Goal: Task Accomplishment & Management: Manage account settings

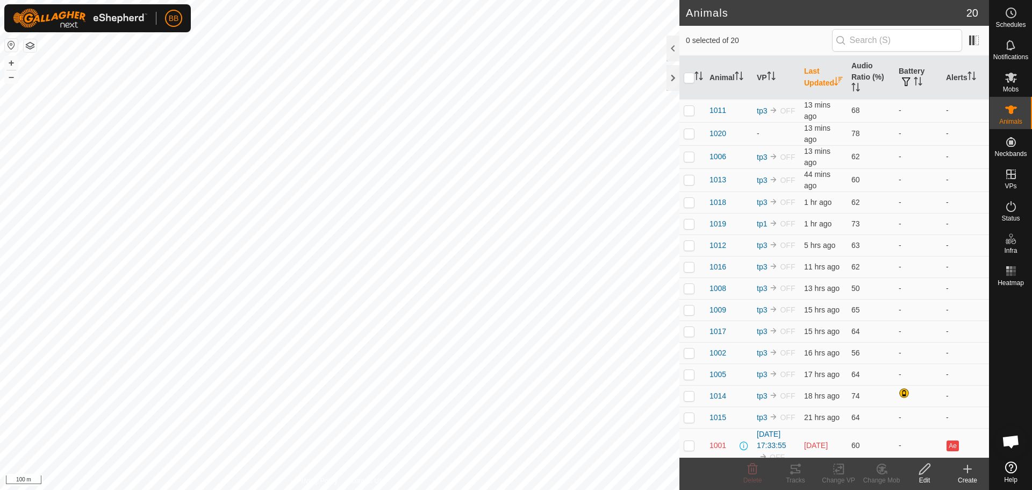
scroll to position [1025, 0]
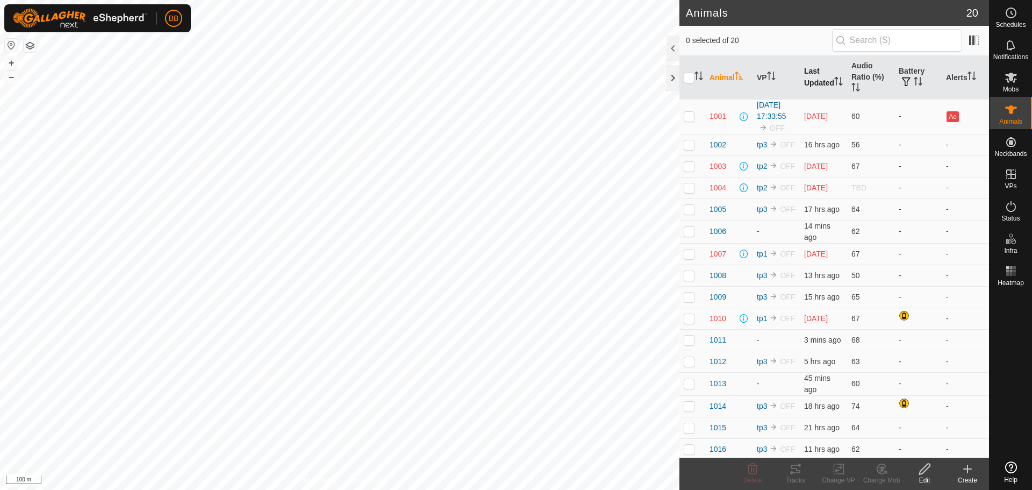
click at [811, 71] on th "Last Updated" at bounding box center [823, 78] width 47 height 44
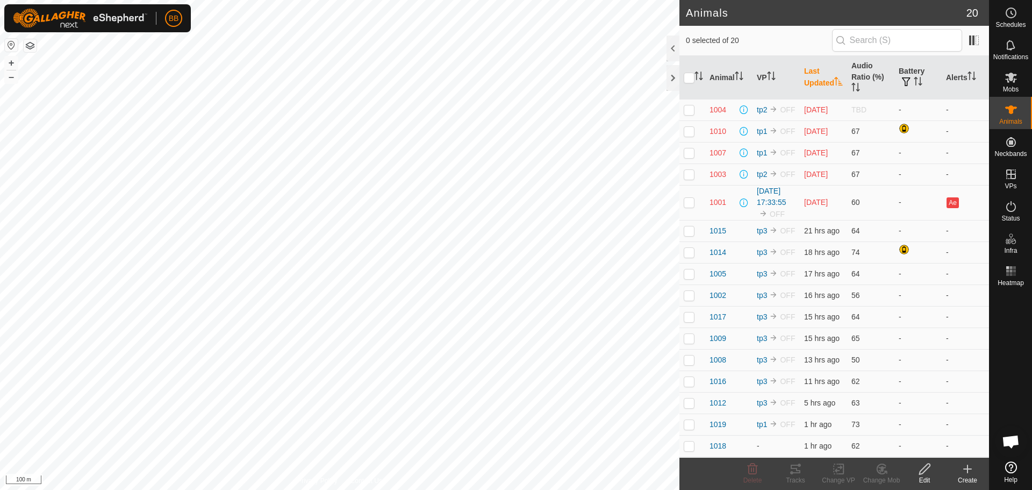
scroll to position [1025, 0]
click at [811, 71] on th "Last Updated" at bounding box center [823, 78] width 47 height 44
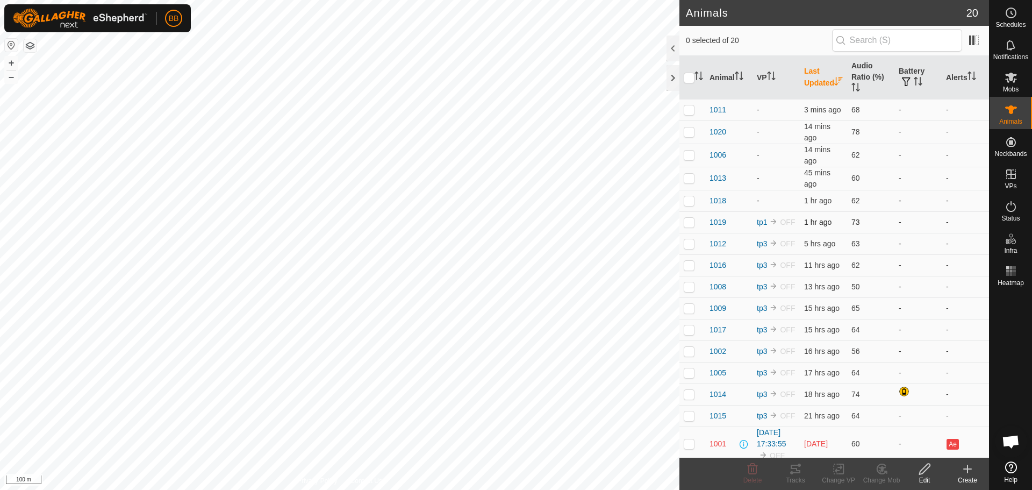
click at [689, 220] on p-checkbox at bounding box center [689, 222] width 11 height 9
checkbox input "true"
click at [693, 204] on p-checkbox at bounding box center [689, 200] width 11 height 9
checkbox input "true"
click at [690, 181] on p-checkbox at bounding box center [689, 178] width 11 height 9
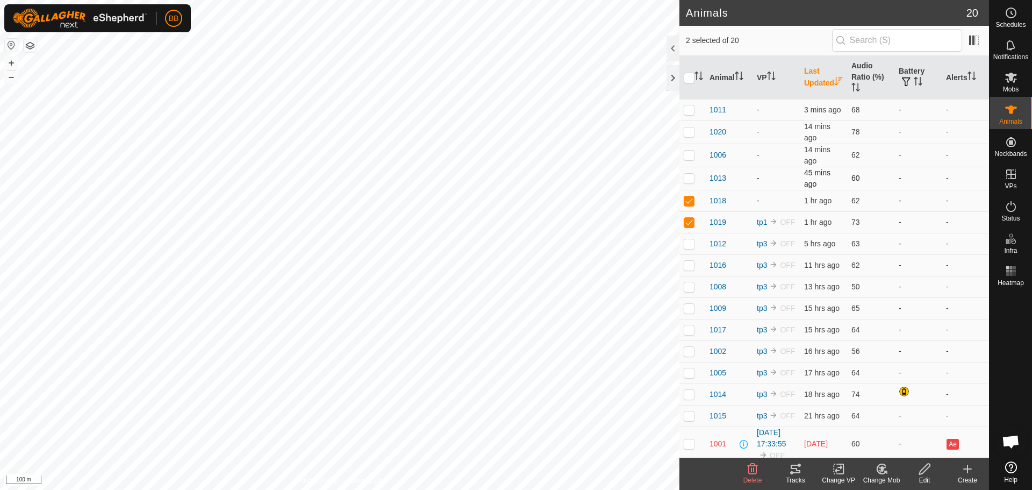
checkbox input "true"
click at [689, 157] on p-checkbox at bounding box center [689, 154] width 11 height 9
checkbox input "true"
click at [689, 131] on p-checkbox at bounding box center [689, 131] width 11 height 9
checkbox input "true"
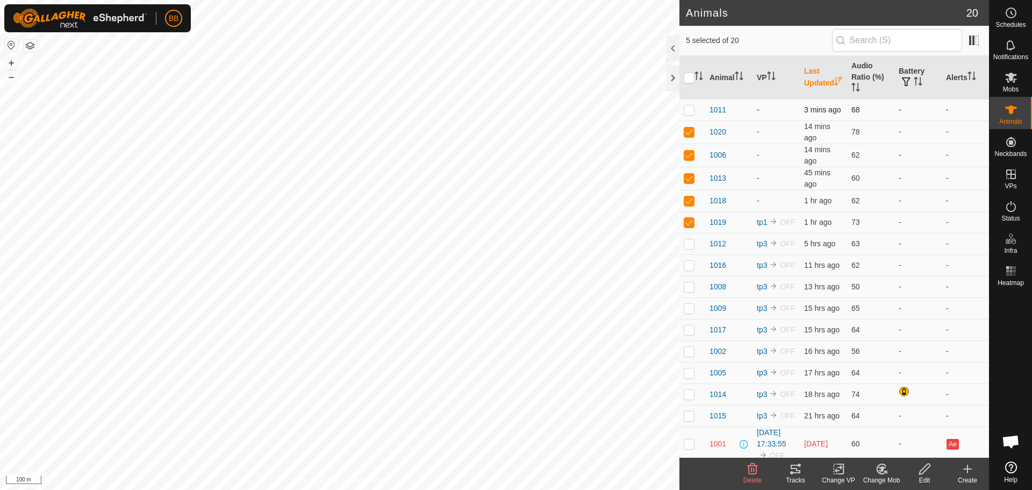
click at [687, 112] on p-checkbox at bounding box center [689, 109] width 11 height 9
click at [686, 111] on p-checkbox at bounding box center [689, 109] width 11 height 9
checkbox input "false"
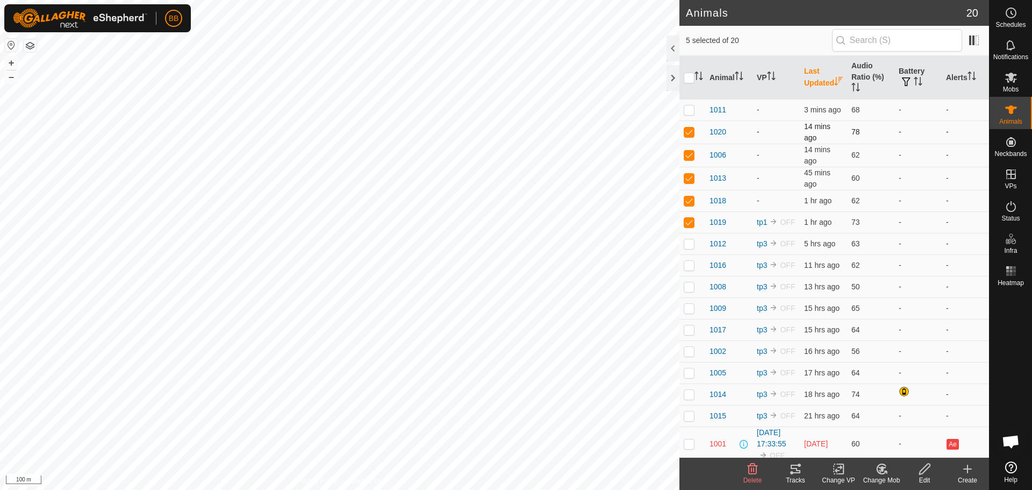
click at [687, 126] on td at bounding box center [692, 131] width 26 height 23
checkbox input "false"
click at [689, 148] on td at bounding box center [692, 154] width 26 height 23
checkbox input "false"
click at [689, 170] on td at bounding box center [692, 178] width 26 height 23
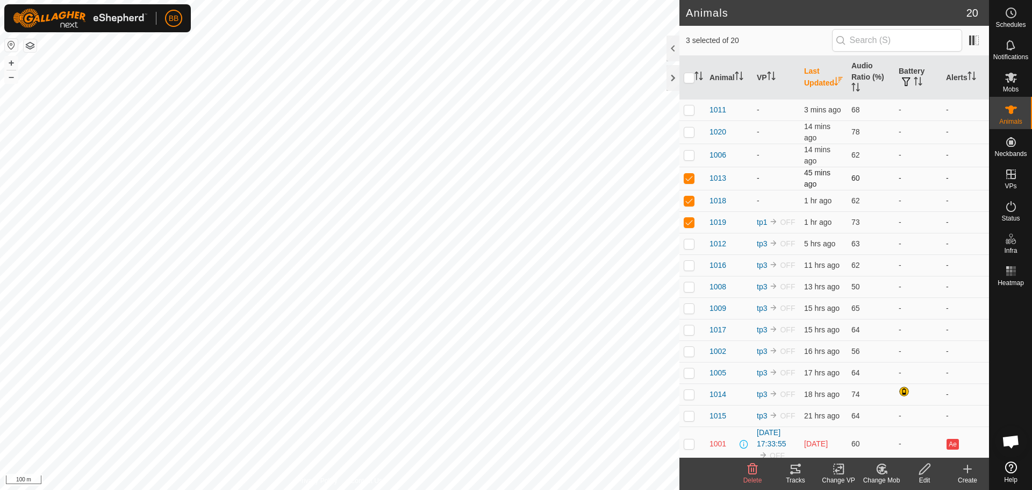
checkbox input "false"
click at [689, 196] on p-tablecheckbox at bounding box center [689, 200] width 11 height 9
checkbox input "false"
click at [687, 224] on p-checkbox at bounding box center [689, 222] width 11 height 9
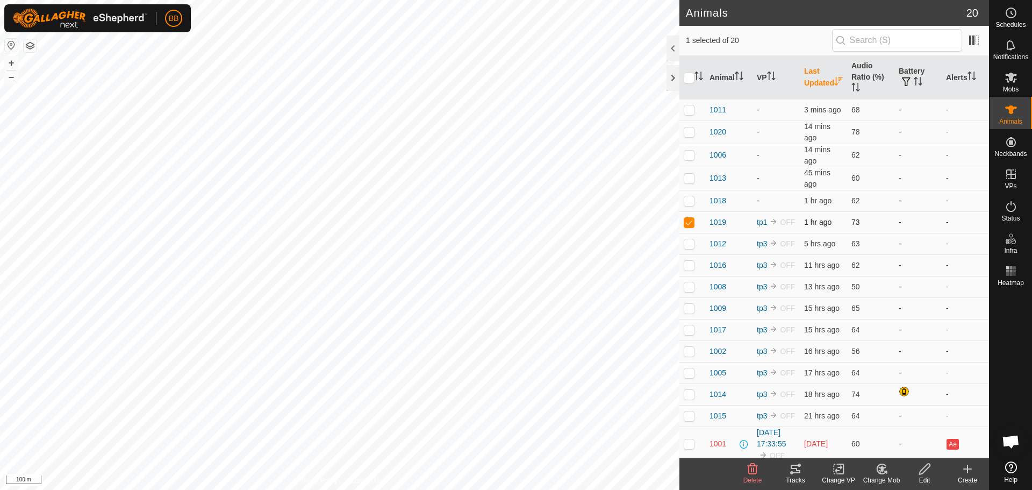
click at [687, 224] on p-checkbox at bounding box center [689, 222] width 11 height 9
checkbox input "true"
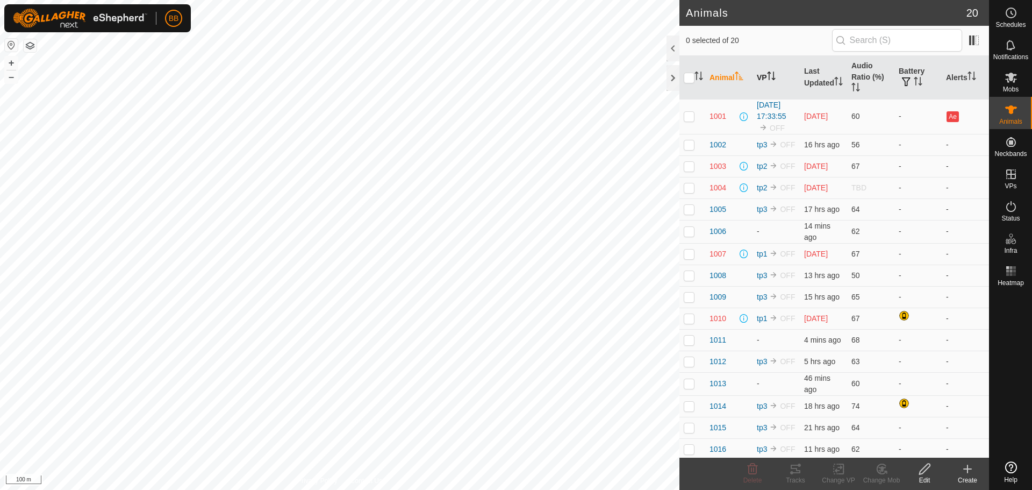
click at [773, 82] on th "VP" at bounding box center [775, 78] width 47 height 44
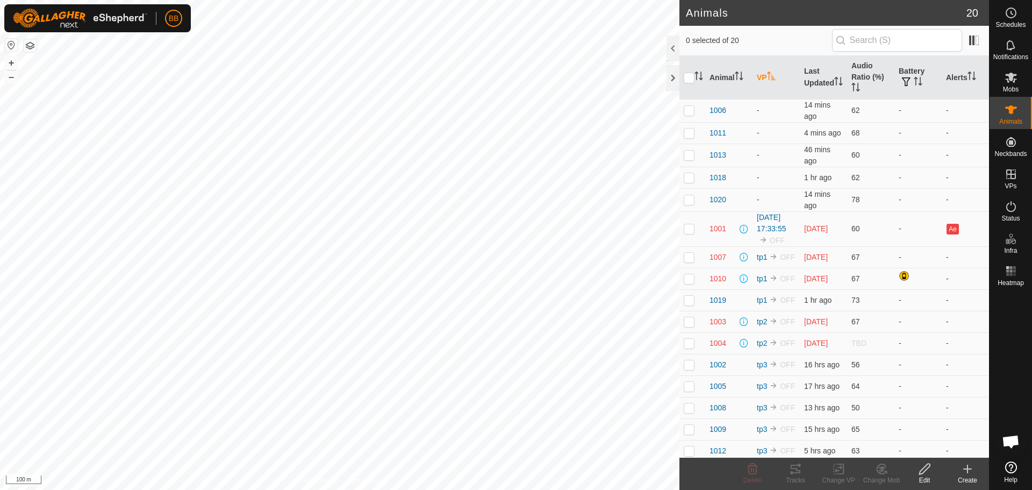
scroll to position [1025, 0]
click at [773, 82] on th "VP" at bounding box center [775, 78] width 47 height 44
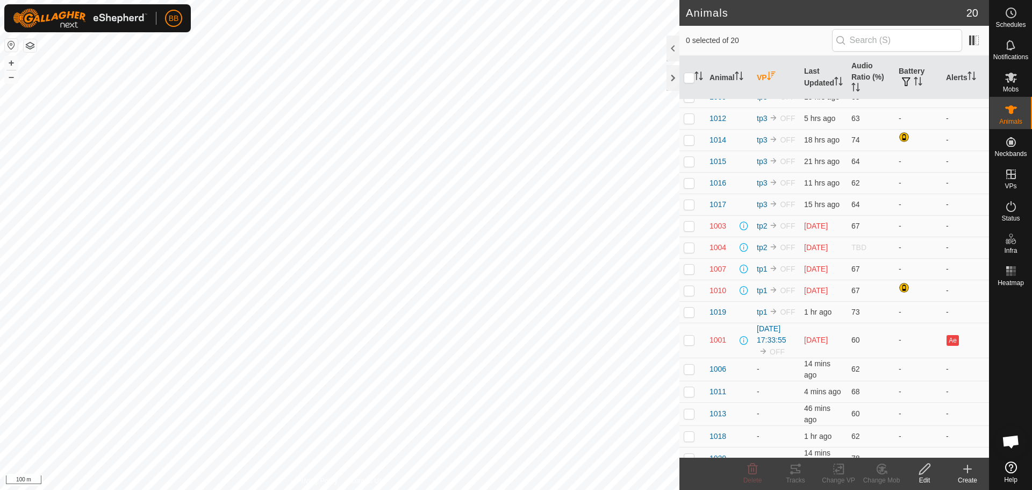
scroll to position [0, 0]
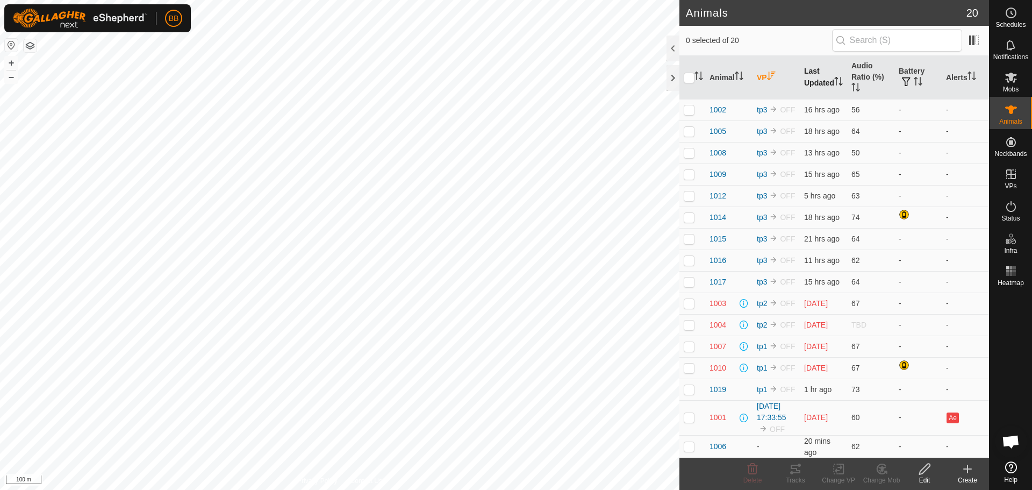
click at [813, 76] on th "Last Updated" at bounding box center [823, 78] width 47 height 44
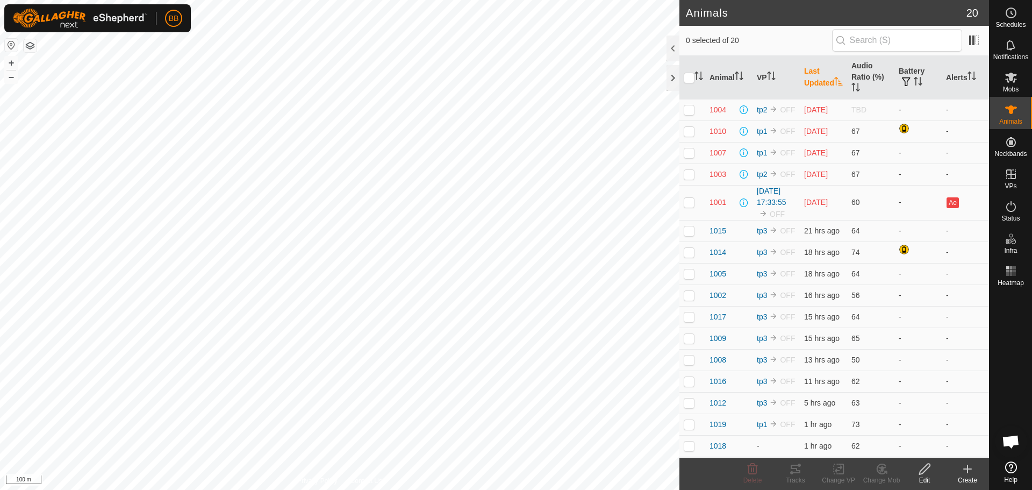
click at [813, 76] on th "Last Updated" at bounding box center [823, 78] width 47 height 44
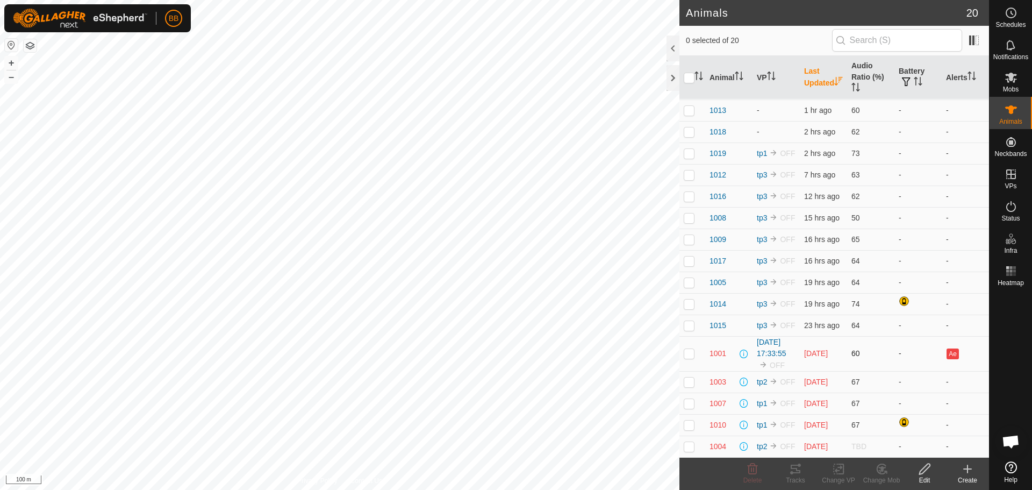
scroll to position [130, 0]
